Goal: Task Accomplishment & Management: Manage account settings

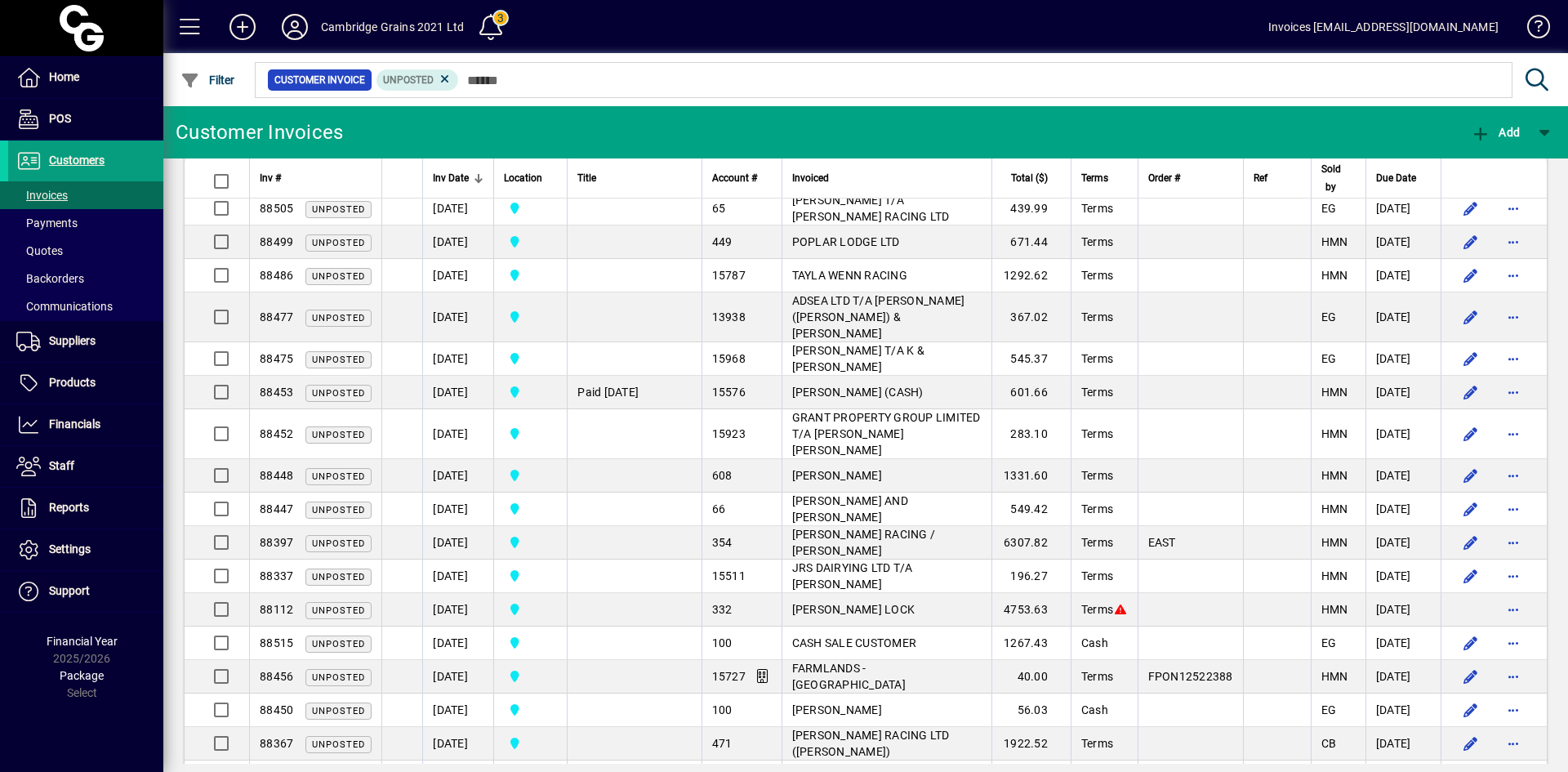
scroll to position [735, 0]
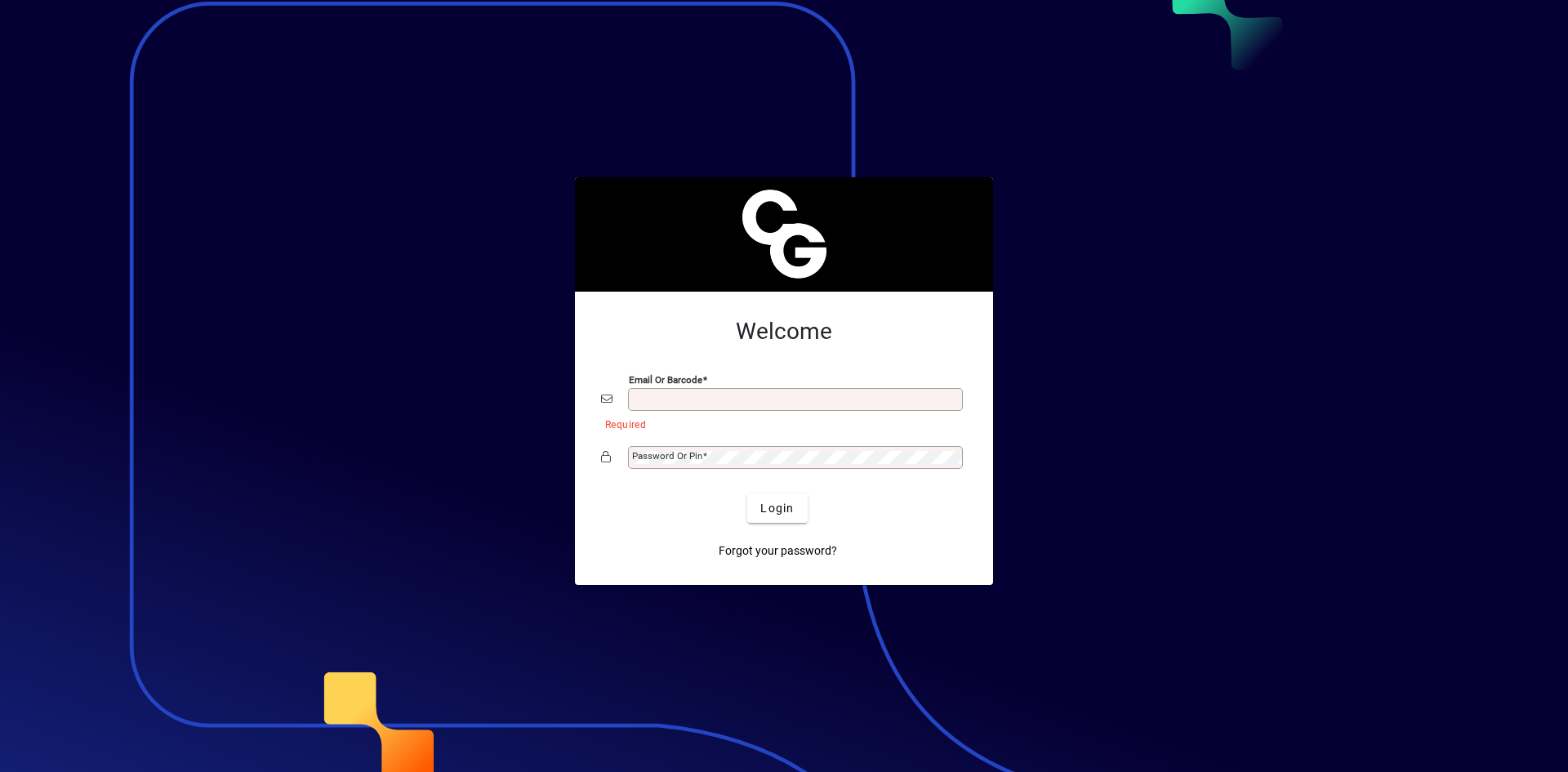
type input "**********"
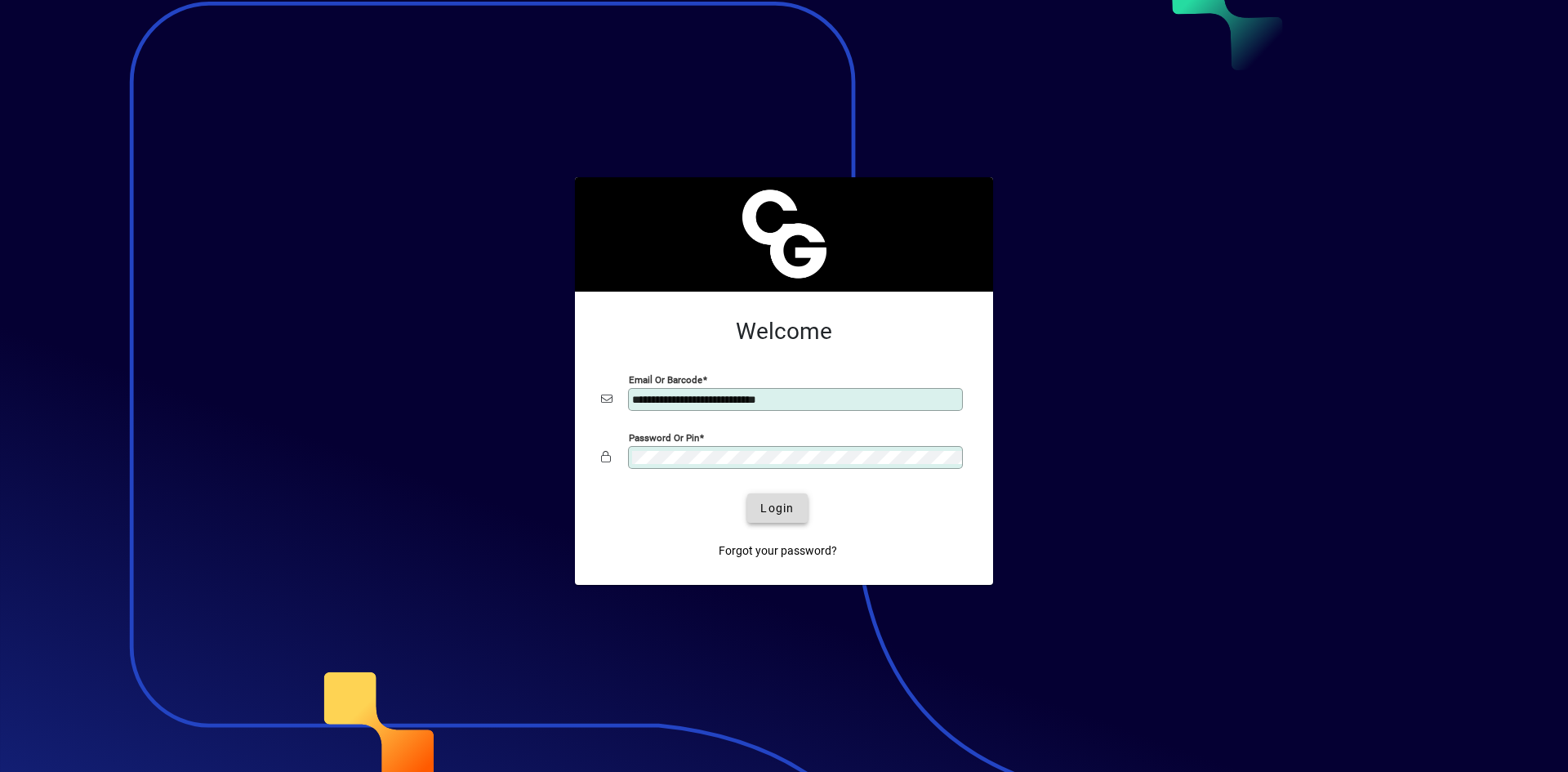
click at [773, 517] on span "submit" at bounding box center [777, 508] width 59 height 40
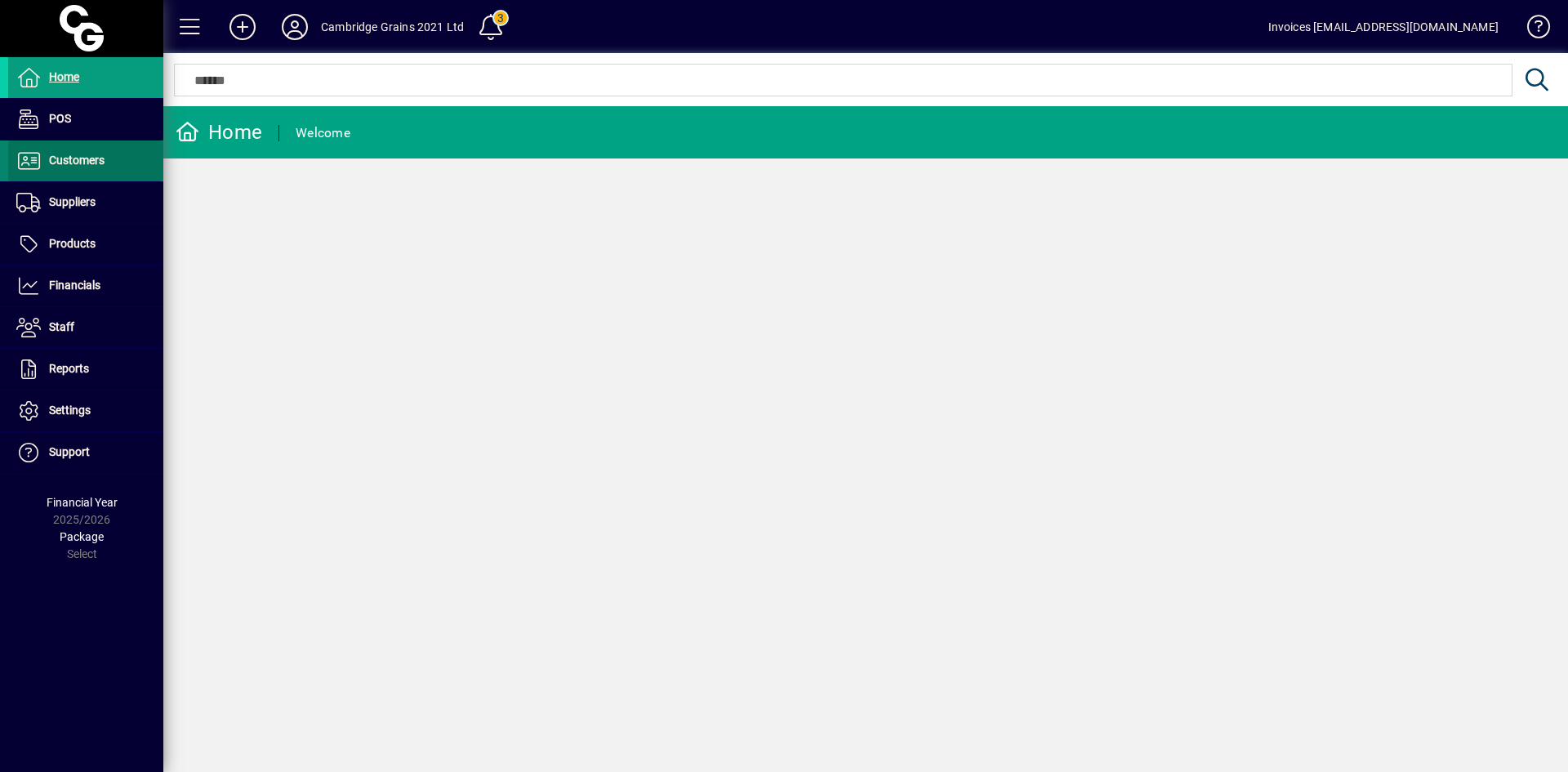
click at [62, 155] on span "Customers" at bounding box center [77, 159] width 55 height 13
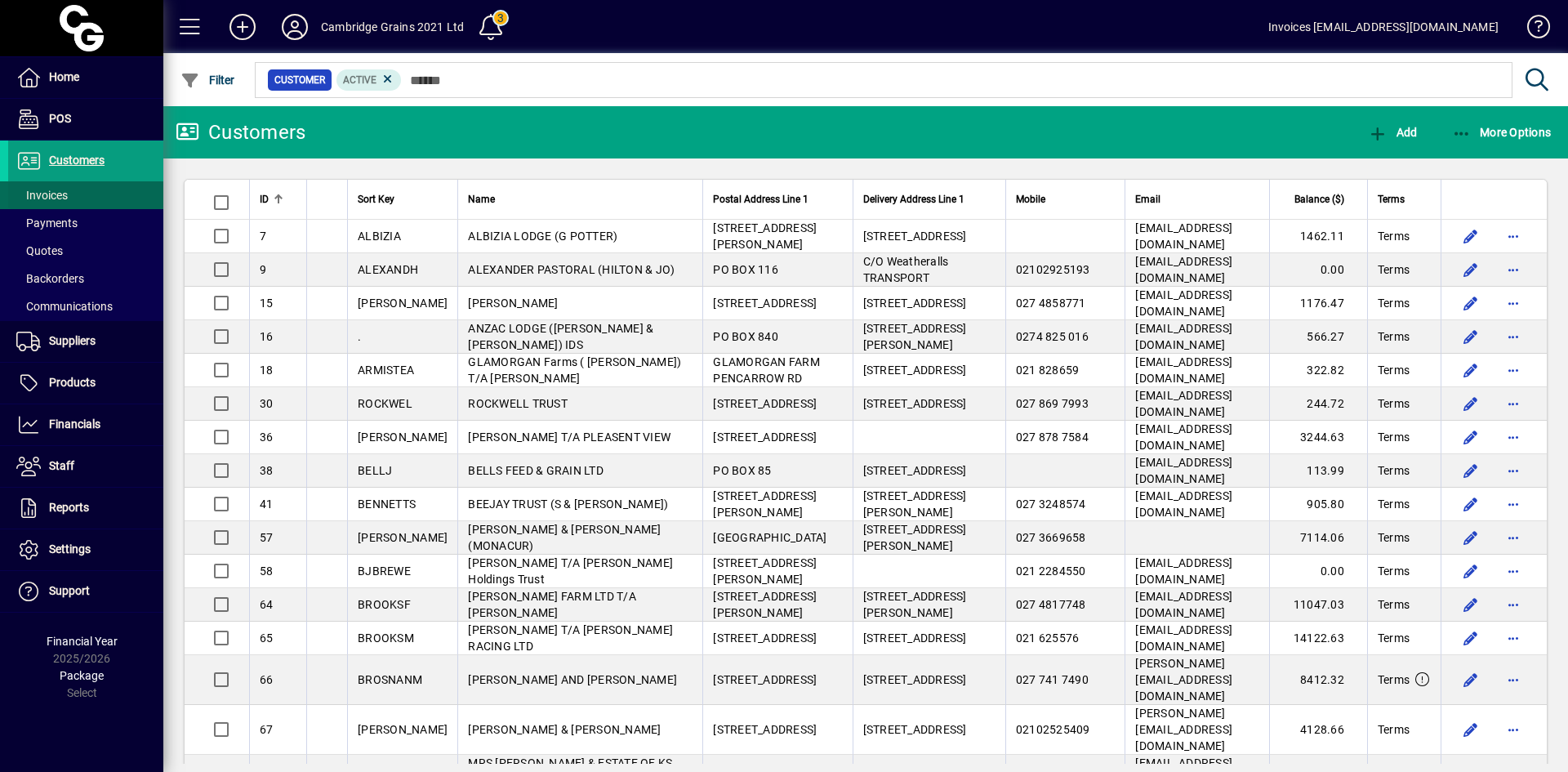
click at [63, 194] on span "Invoices" at bounding box center [43, 195] width 51 height 13
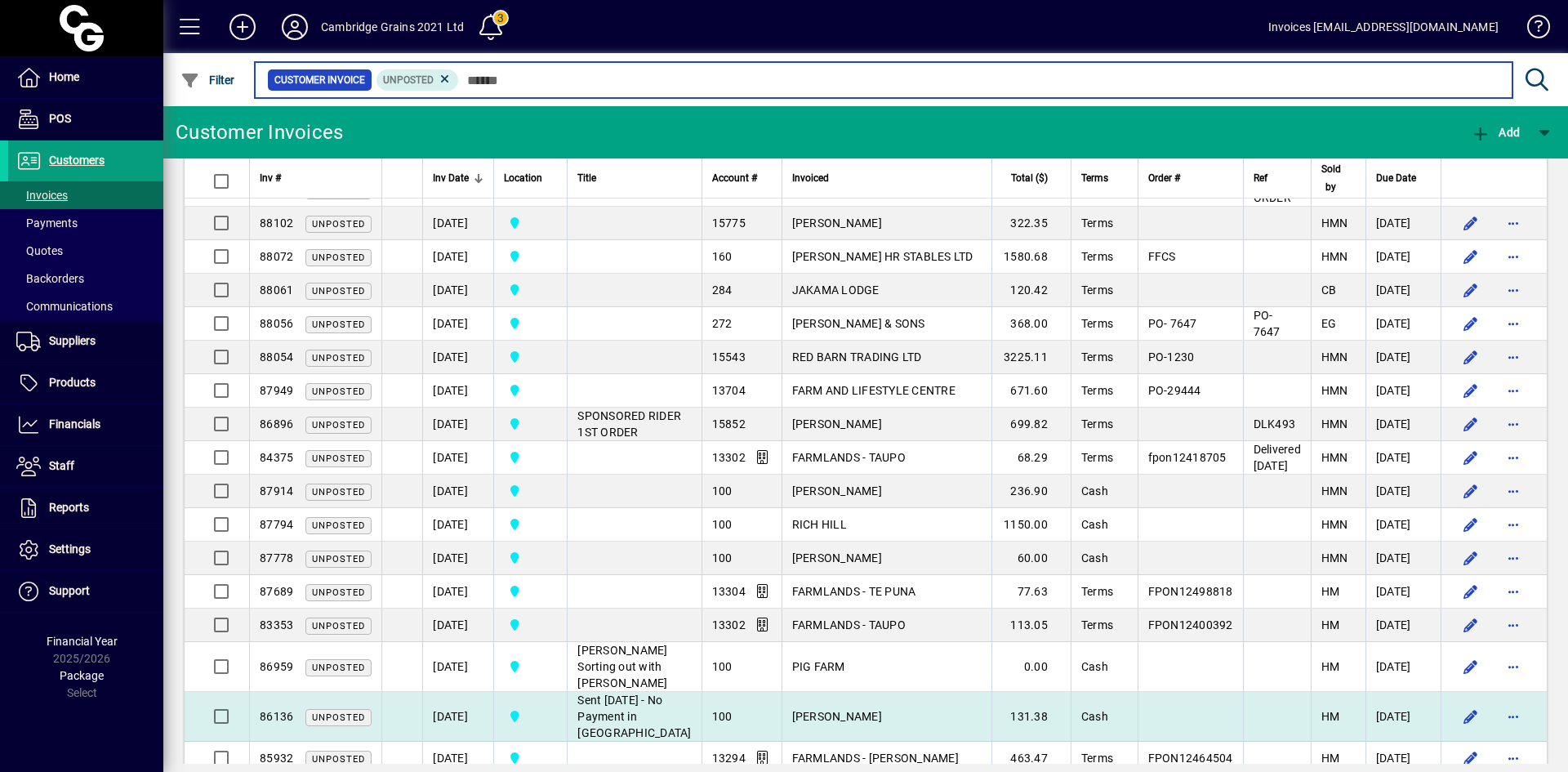
scroll to position [1500, 0]
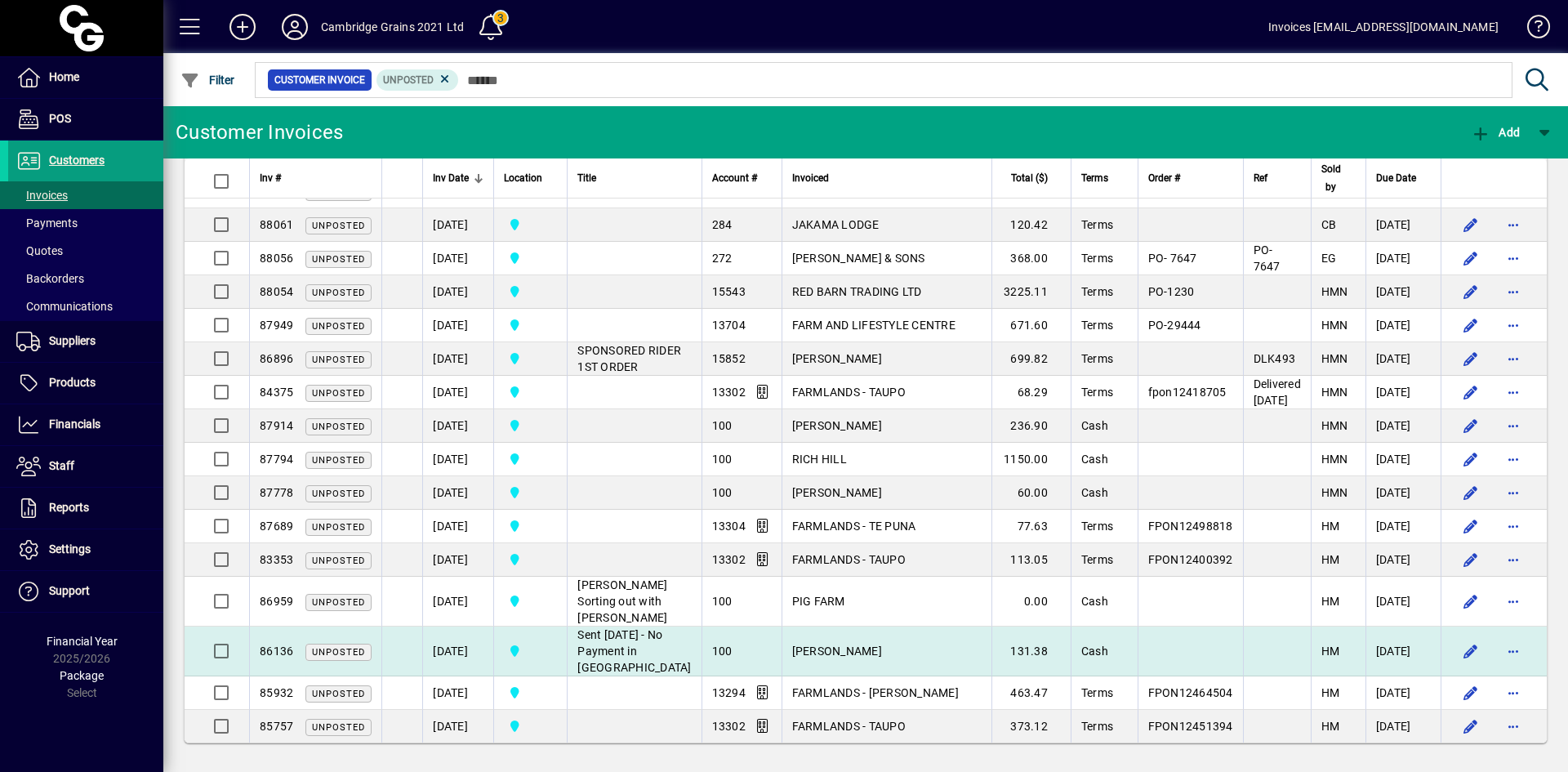
click at [826, 644] on span "[PERSON_NAME]" at bounding box center [836, 650] width 90 height 13
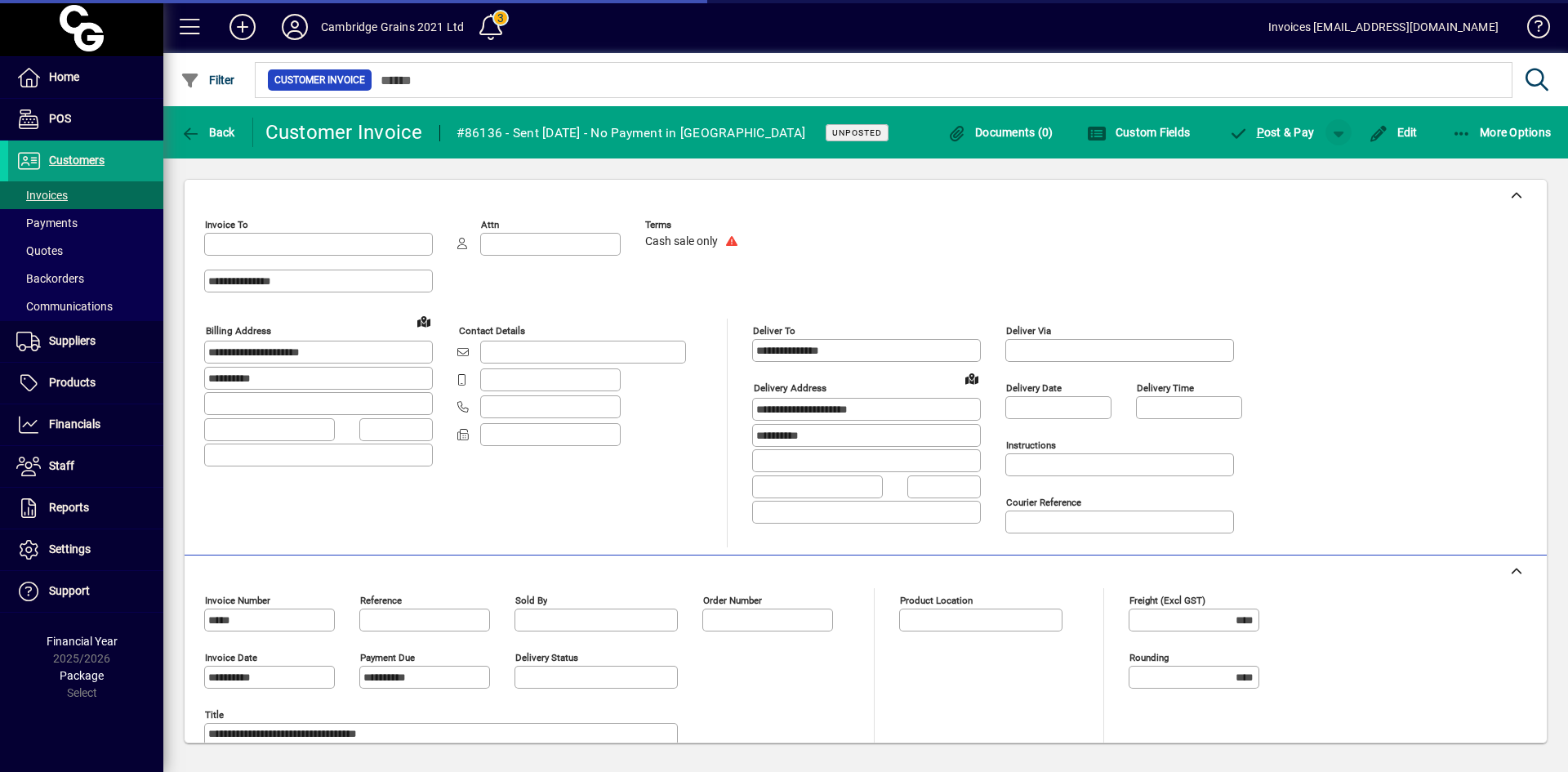
type input "**********"
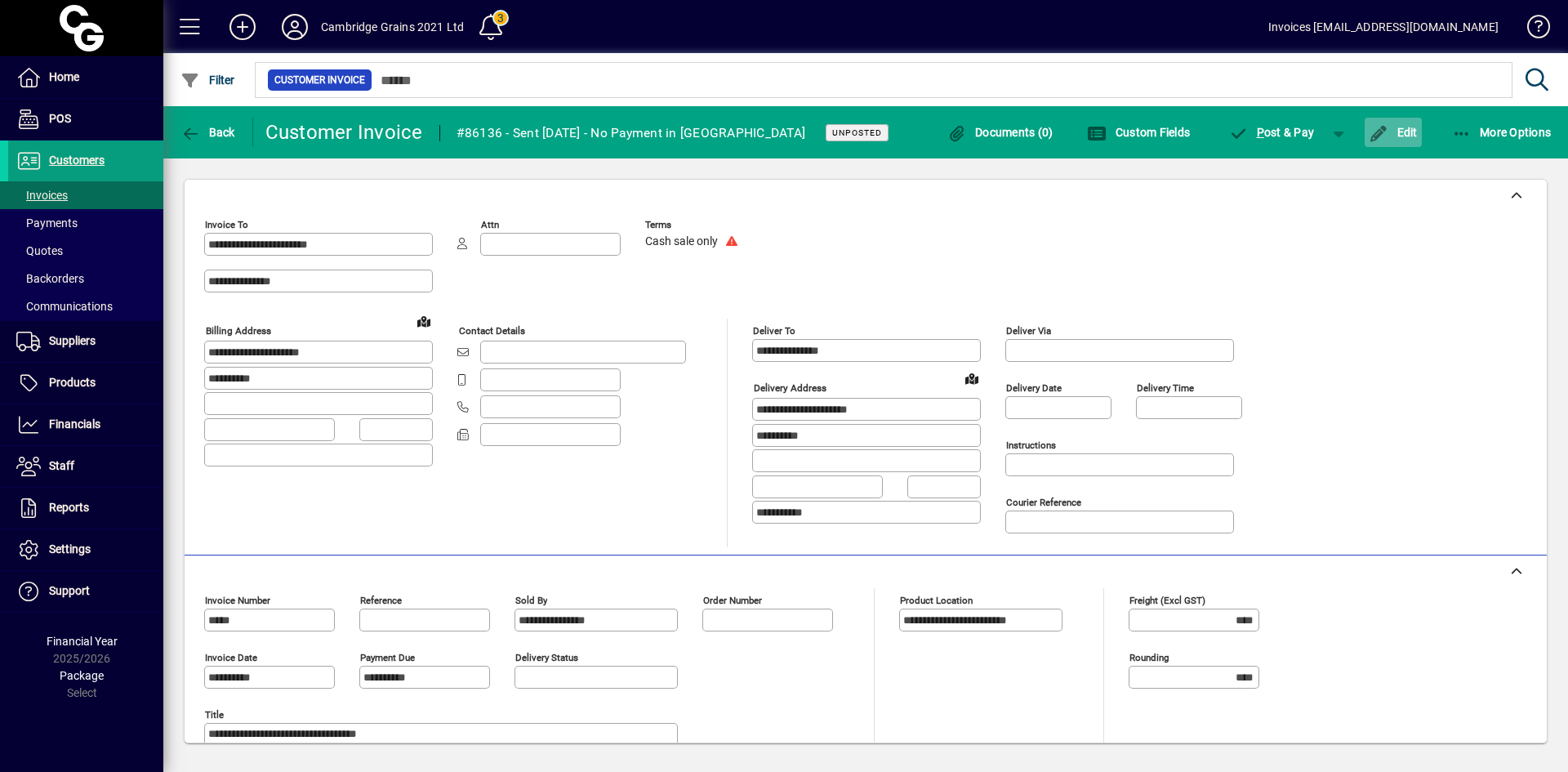
click at [1393, 133] on span "Edit" at bounding box center [1394, 132] width 49 height 13
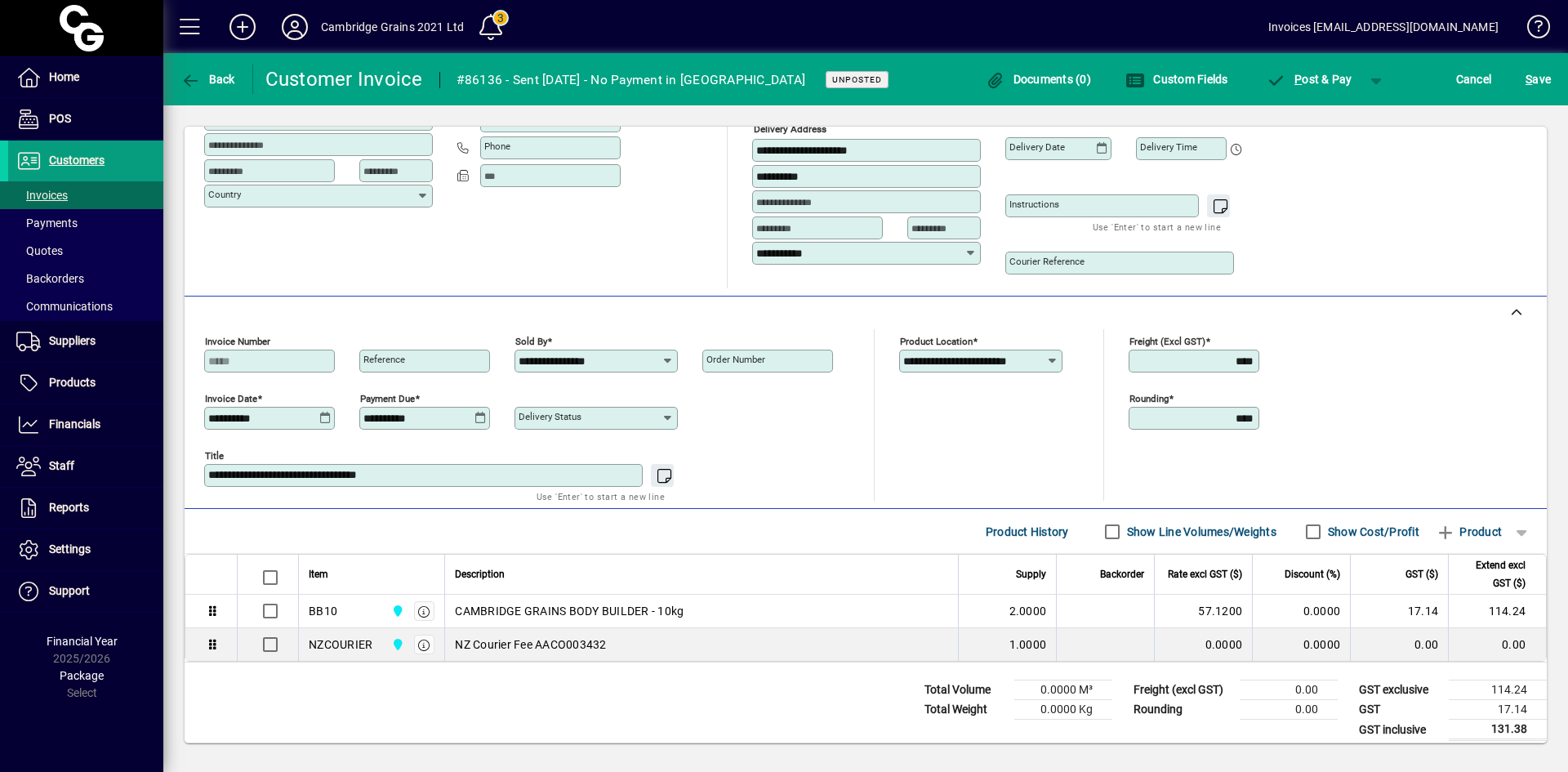
scroll to position [217, 0]
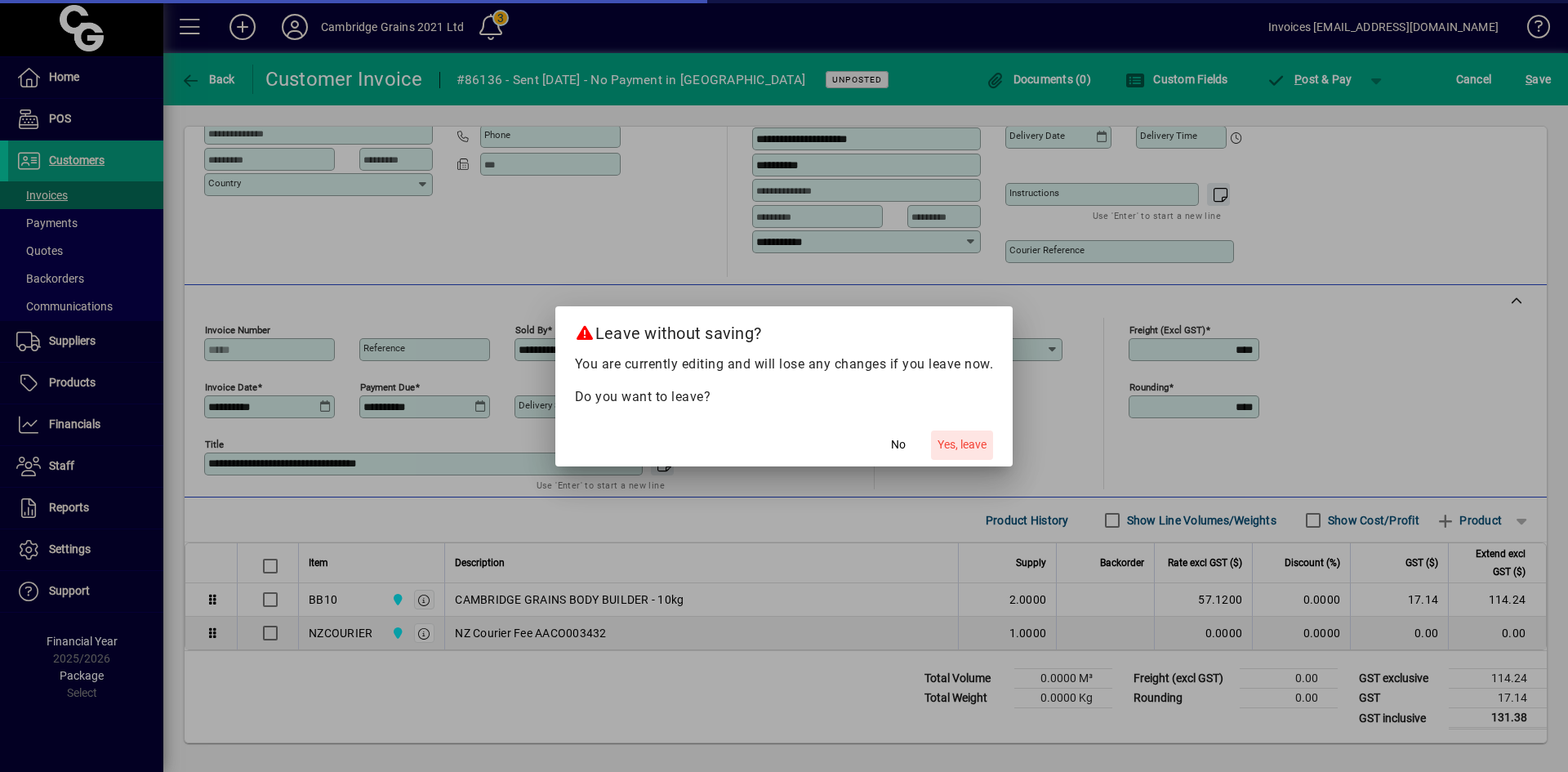
click at [954, 442] on span "Yes, leave" at bounding box center [962, 444] width 49 height 17
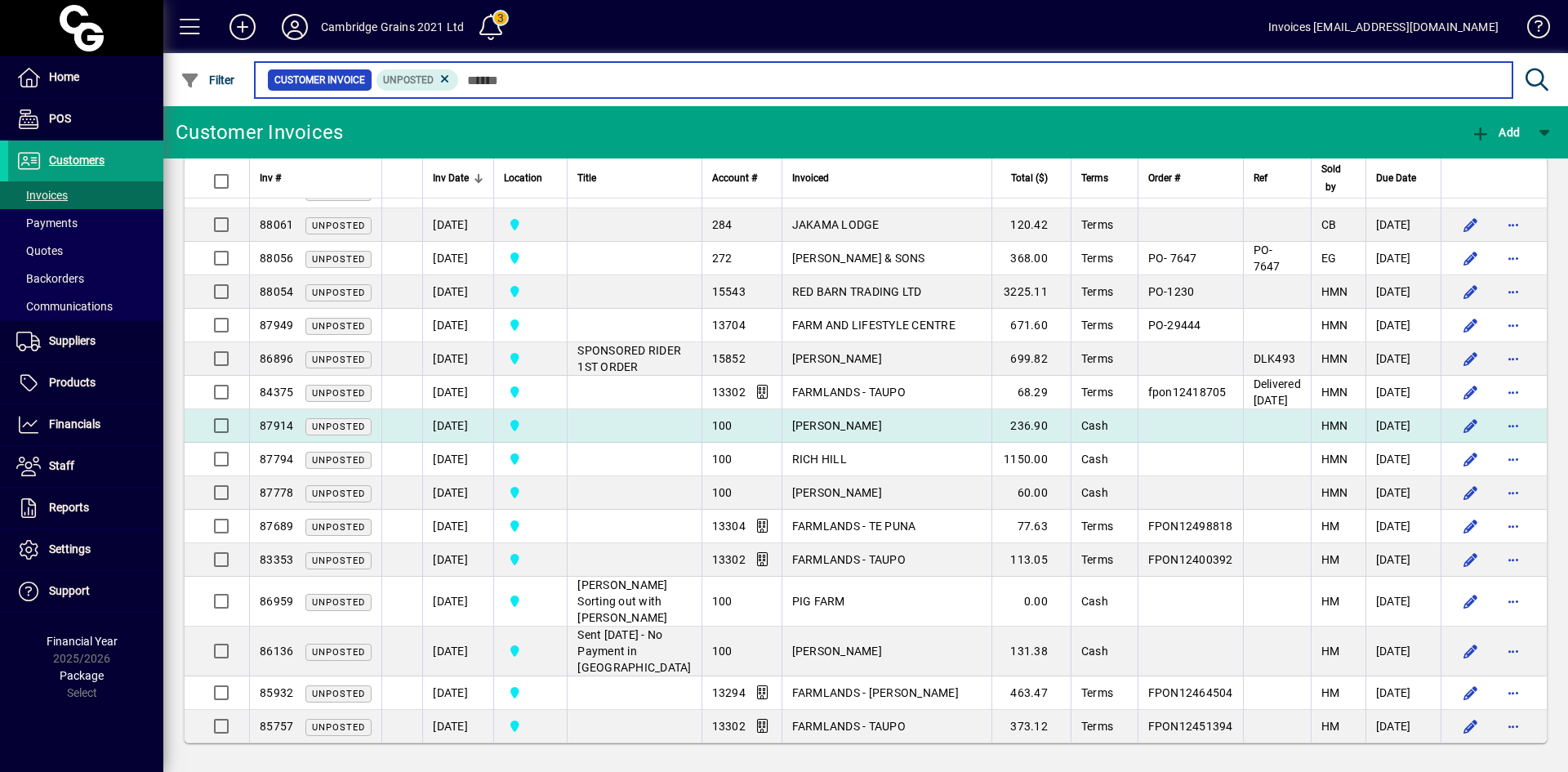
scroll to position [1500, 0]
